Goal: Book appointment/travel/reservation

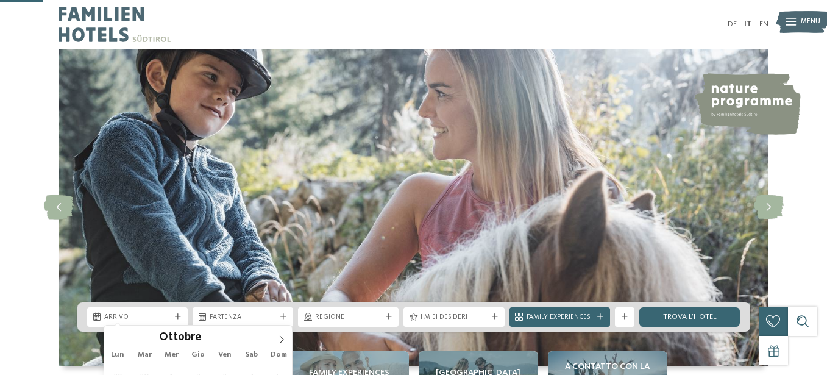
click at [171, 313] on span "Arrivo" at bounding box center [137, 318] width 66 height 10
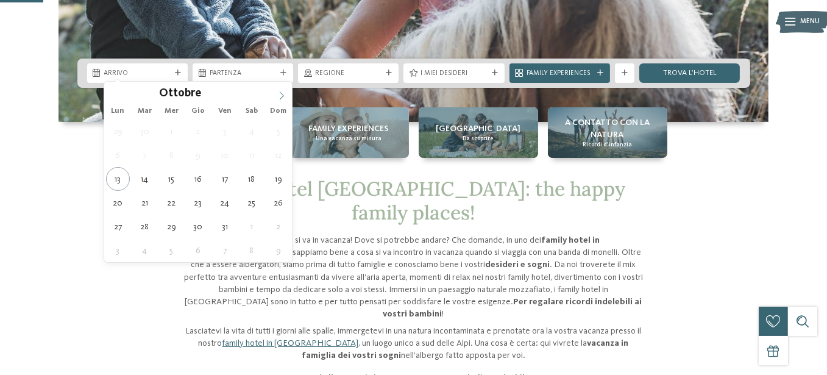
click at [285, 94] on icon at bounding box center [281, 95] width 9 height 9
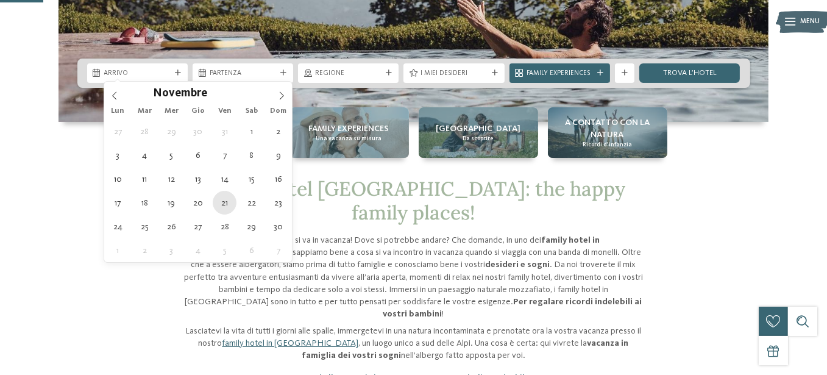
type div "21.11.2025"
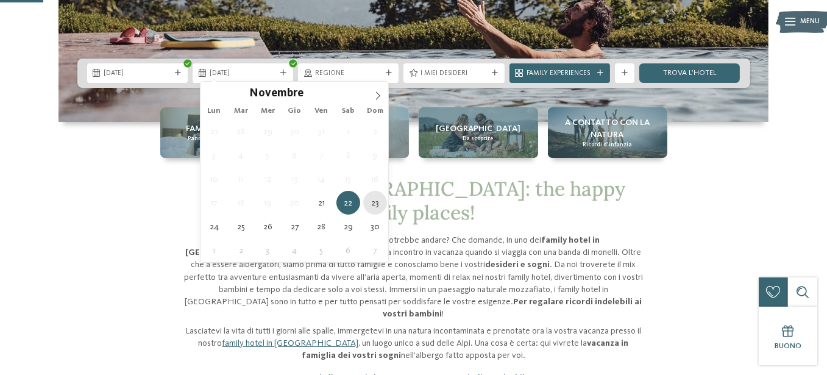
type div "23.11.2025"
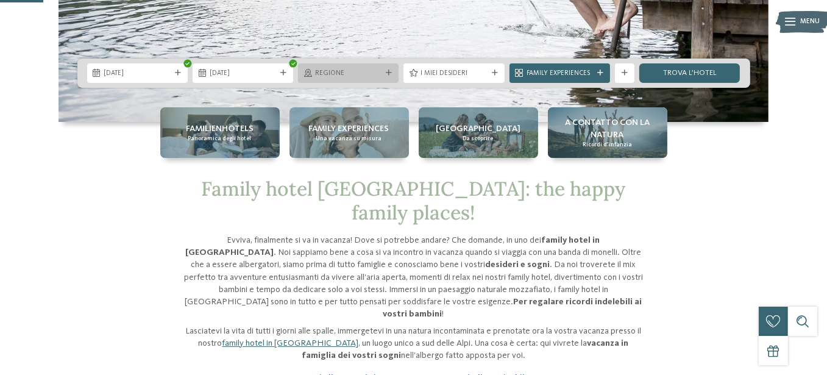
click at [362, 68] on div "Regione" at bounding box center [348, 73] width 71 height 10
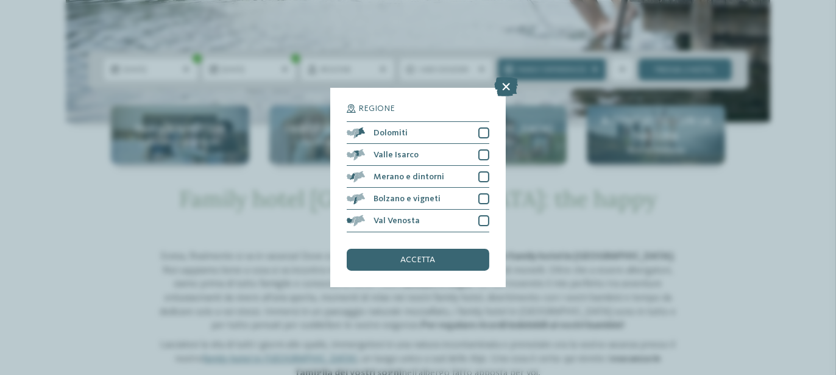
click at [275, 187] on div "Regione Dolomiti" at bounding box center [418, 187] width 836 height 375
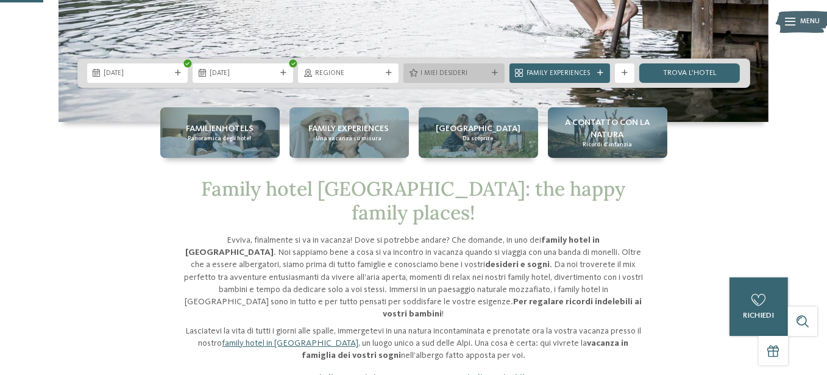
click at [439, 69] on span "I miei desideri" at bounding box center [454, 74] width 66 height 10
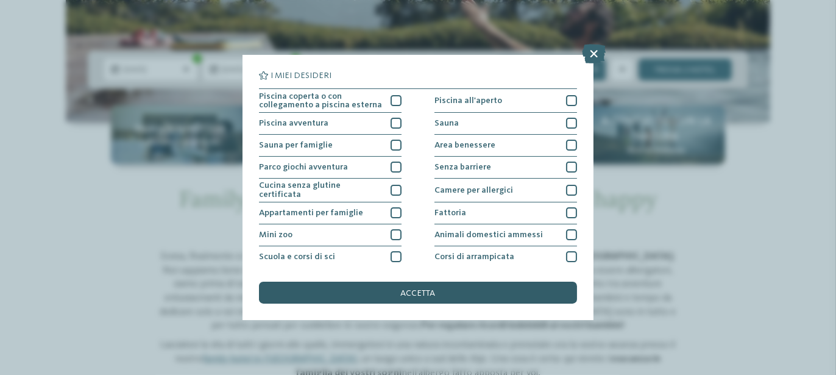
click at [392, 293] on div "accetta" at bounding box center [418, 293] width 318 height 22
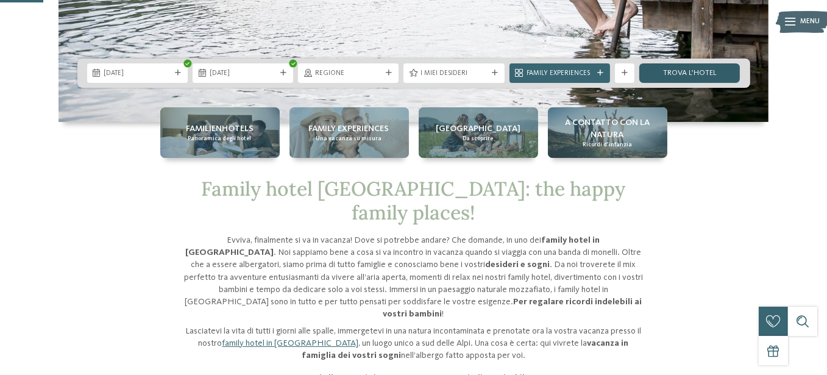
click at [704, 63] on link "trova l’hotel" at bounding box center [689, 73] width 101 height 20
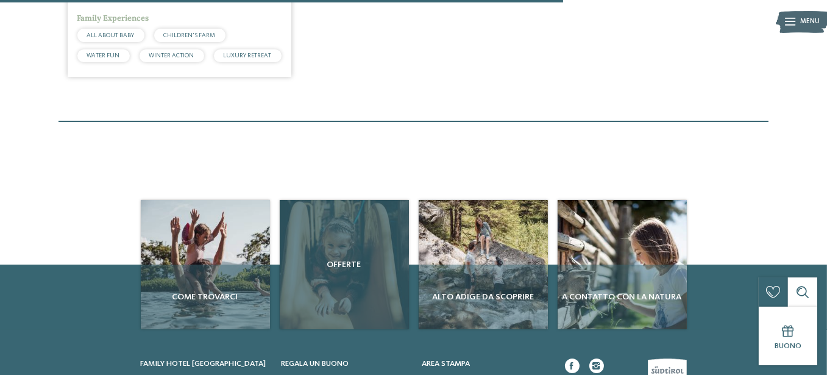
scroll to position [1097, 0]
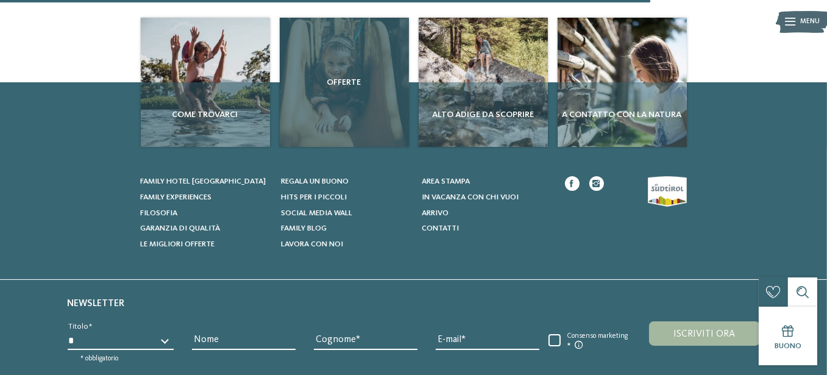
click at [367, 147] on div "Offerte" at bounding box center [344, 82] width 129 height 129
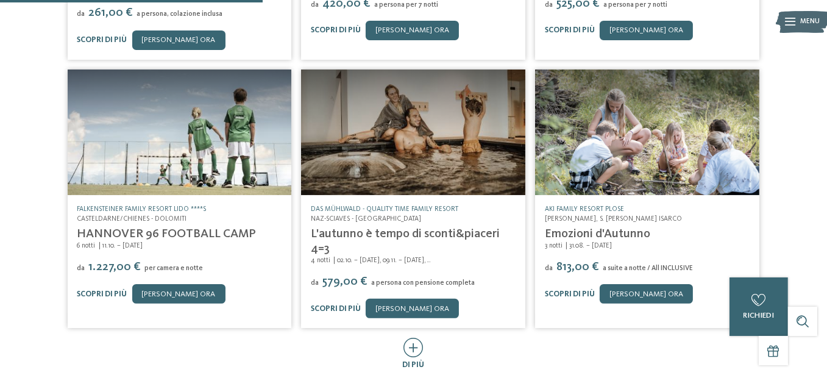
scroll to position [488, 0]
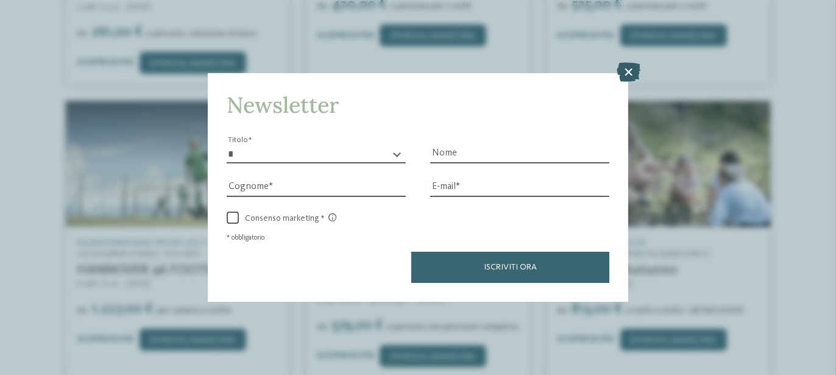
click at [628, 71] on icon at bounding box center [629, 72] width 24 height 20
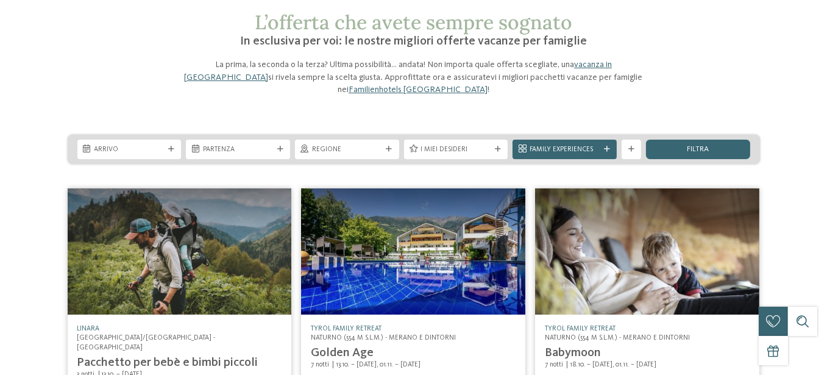
scroll to position [0, 0]
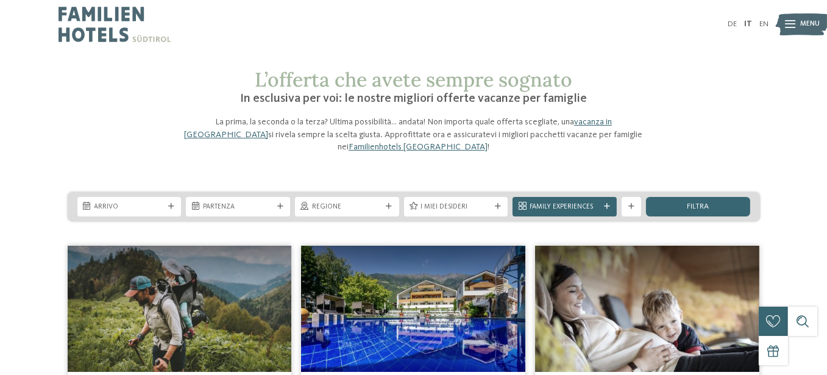
click at [107, 32] on img at bounding box center [115, 24] width 112 height 49
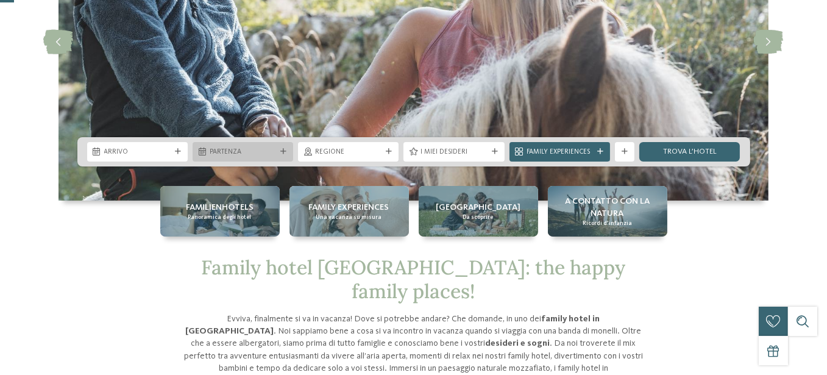
scroll to position [183, 0]
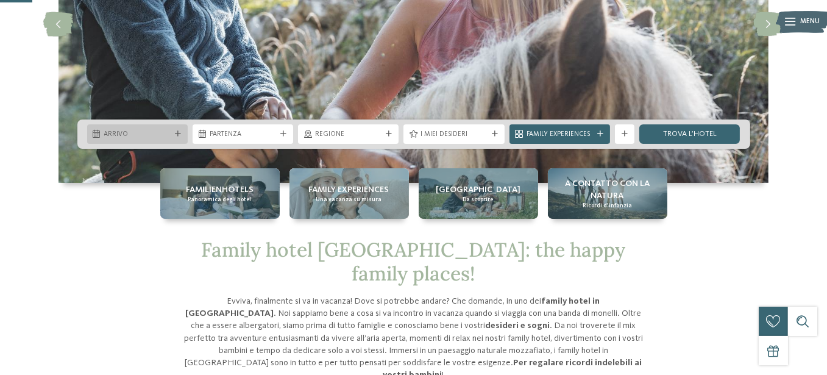
click at [156, 130] on span "Arrivo" at bounding box center [137, 135] width 66 height 10
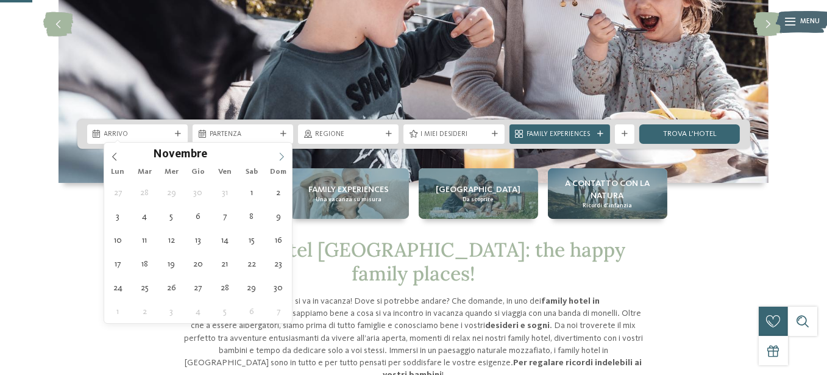
click at [281, 150] on span at bounding box center [281, 153] width 21 height 21
type div "[DATE]"
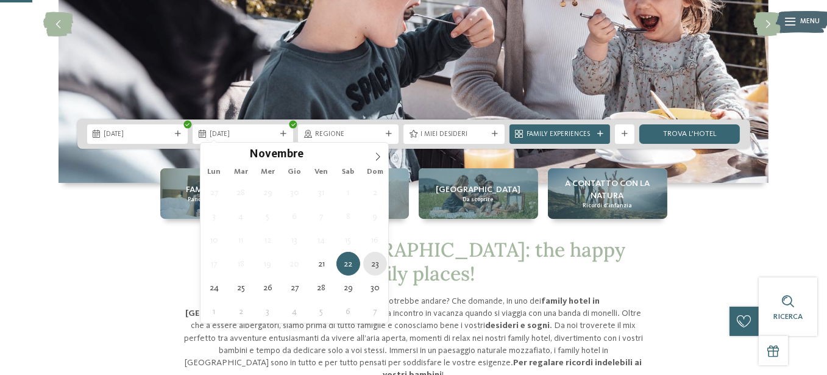
type div "[DATE]"
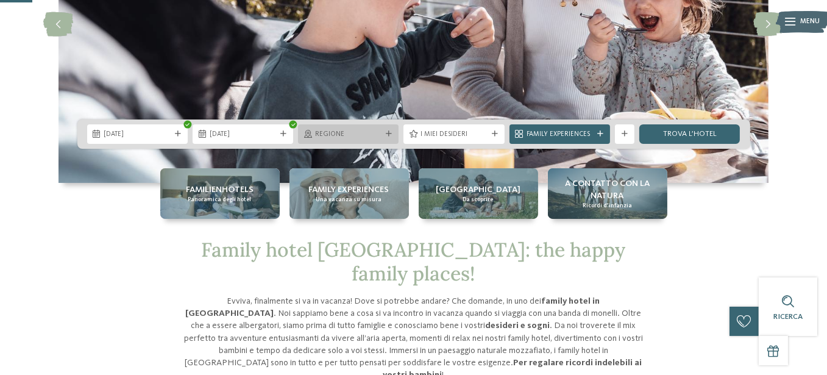
click at [369, 129] on div "Regione" at bounding box center [348, 134] width 71 height 10
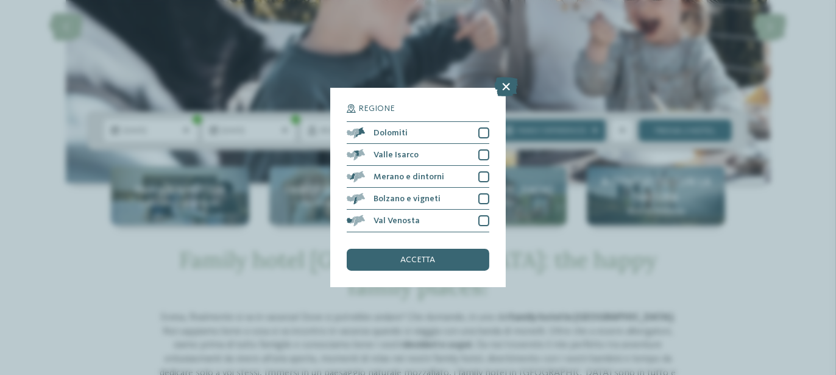
click at [305, 138] on div "Regione Dolomiti" at bounding box center [418, 187] width 836 height 375
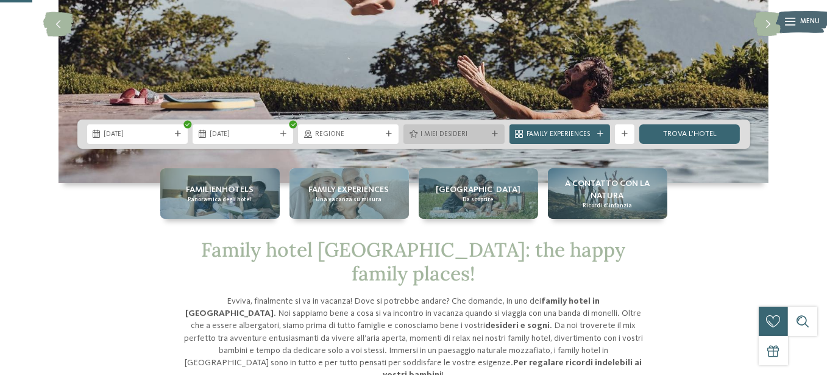
click at [418, 129] on div "I miei desideri" at bounding box center [453, 134] width 71 height 10
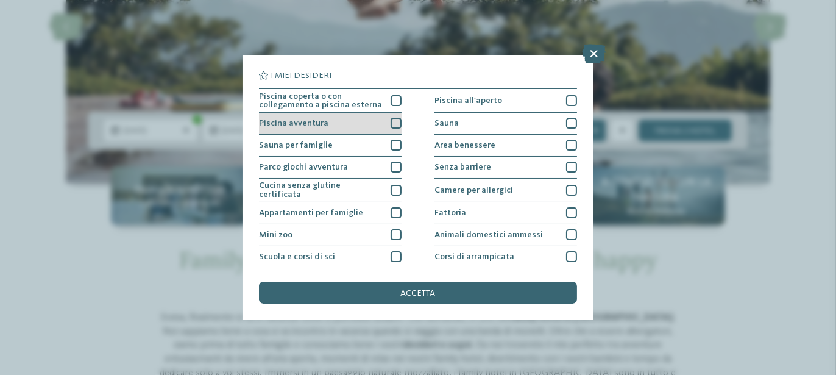
click at [394, 124] on div at bounding box center [396, 123] width 11 height 11
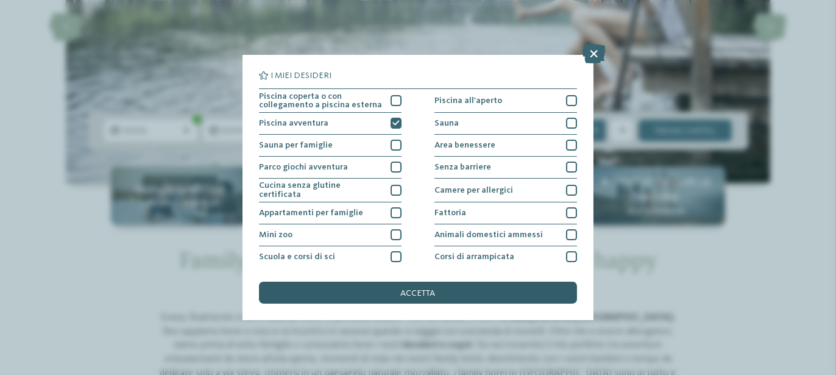
click at [421, 291] on span "accetta" at bounding box center [418, 293] width 35 height 9
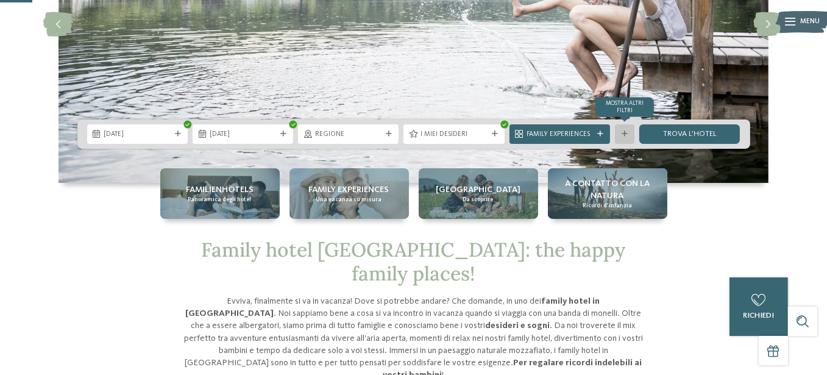
click at [621, 124] on div "mostra altri filtri" at bounding box center [625, 134] width 20 height 20
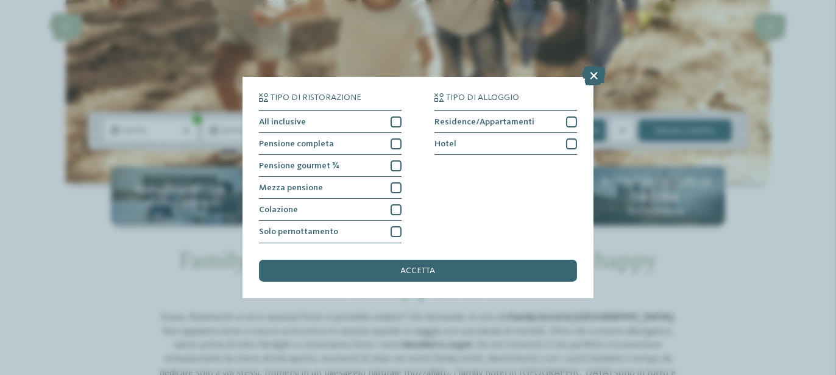
click at [630, 229] on div "Tipo di ristorazione All inclusive Pensione completa" at bounding box center [418, 187] width 836 height 375
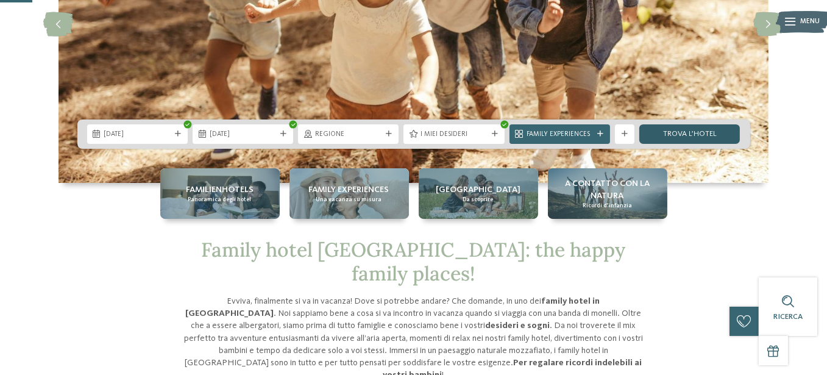
click at [683, 134] on link "trova l’hotel" at bounding box center [689, 134] width 101 height 20
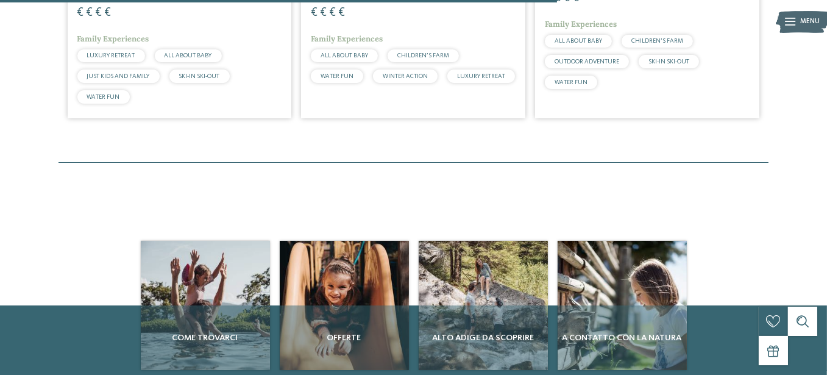
scroll to position [414, 0]
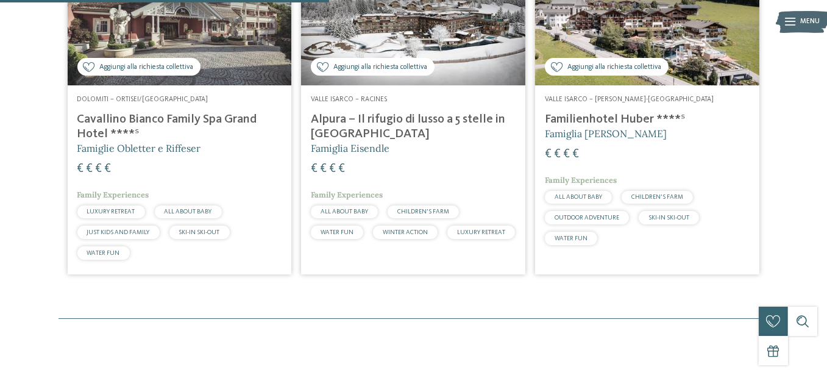
click at [631, 85] on img at bounding box center [647, 22] width 224 height 126
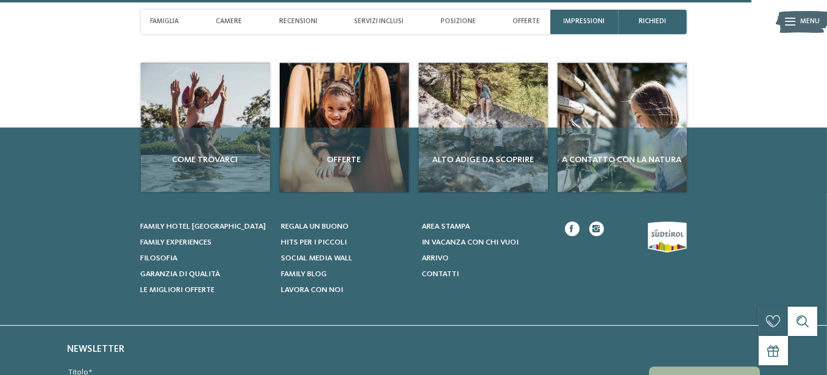
scroll to position [4267, 0]
